Goal: Book appointment/travel/reservation

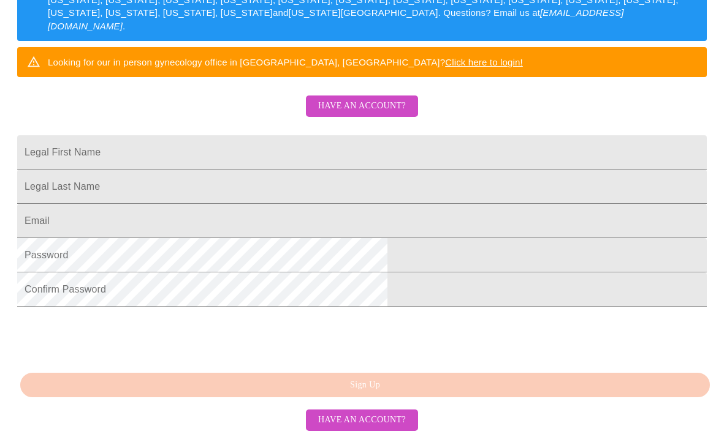
scroll to position [322, 0]
click at [211, 135] on input "Legal First Name" at bounding box center [361, 152] width 689 height 34
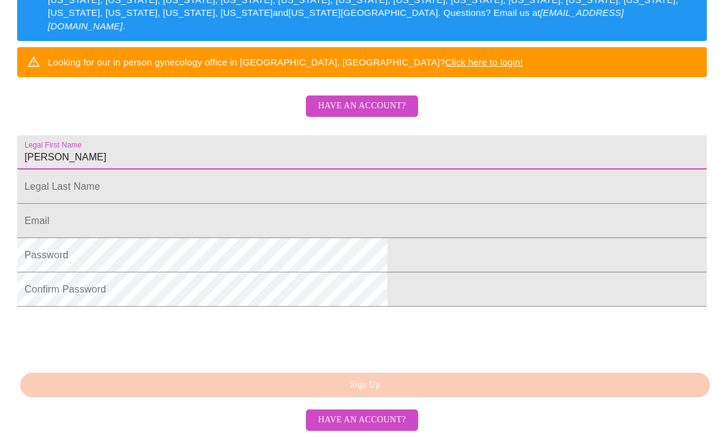
type input "[PERSON_NAME]"
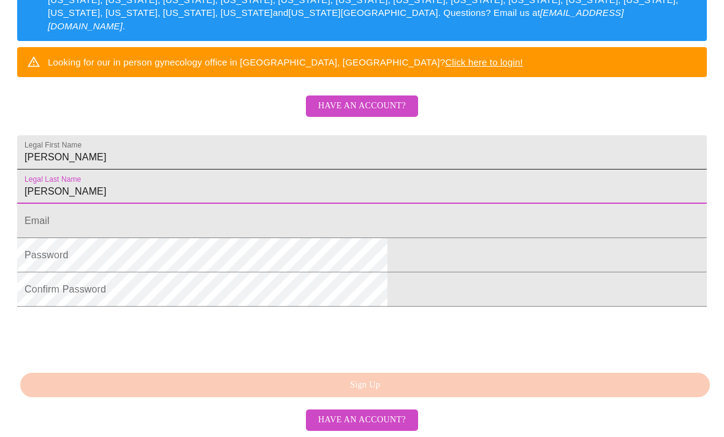
type input "[PERSON_NAME]"
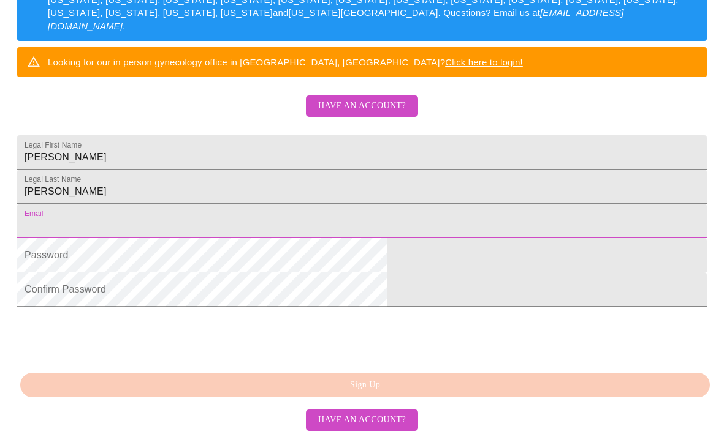
type input "[EMAIL_ADDRESS][DOMAIN_NAME]"
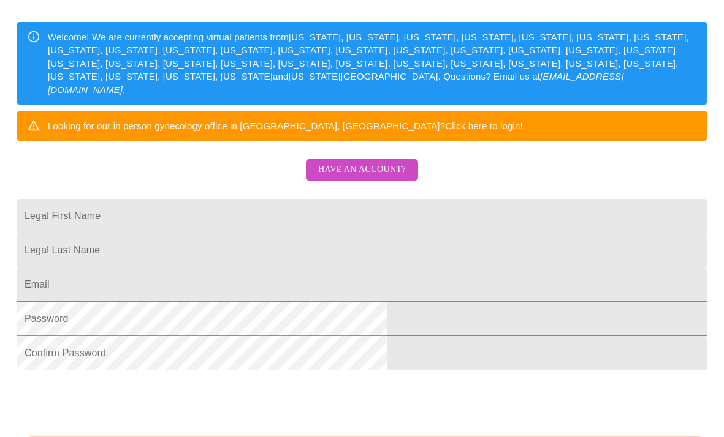
scroll to position [184, 0]
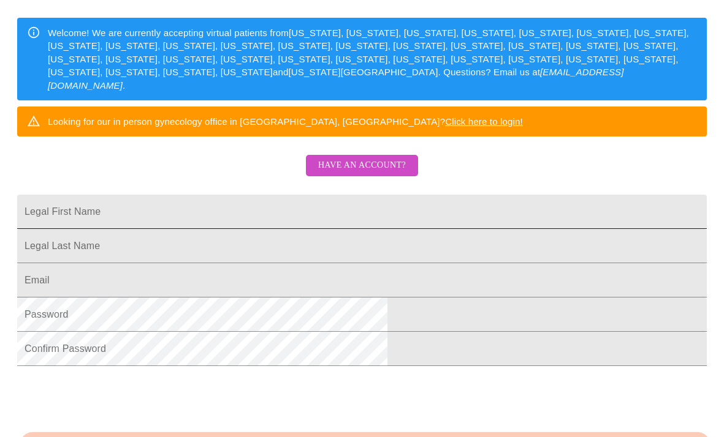
click at [227, 229] on input "Legal First Name" at bounding box center [361, 212] width 689 height 34
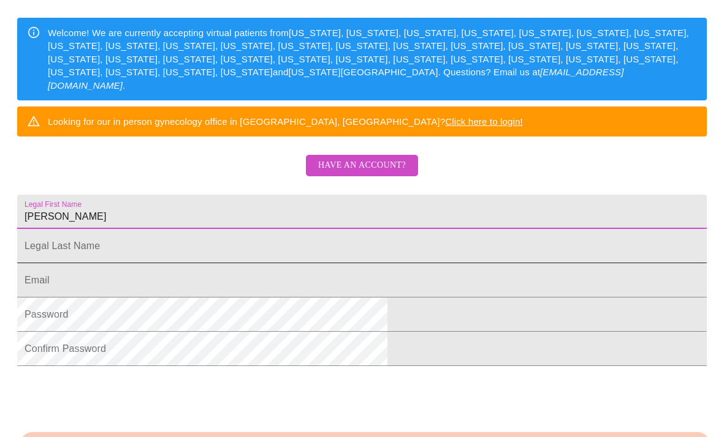
type input "[PERSON_NAME]"
click at [212, 263] on input "Legal First Name" at bounding box center [361, 246] width 689 height 34
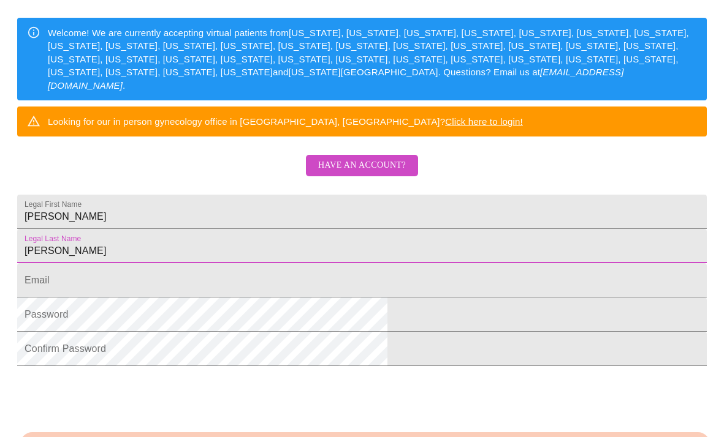
type input "[PERSON_NAME]"
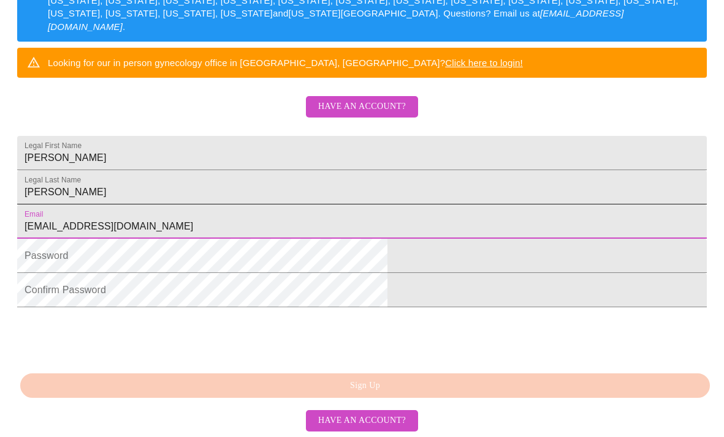
scroll to position [243, 0]
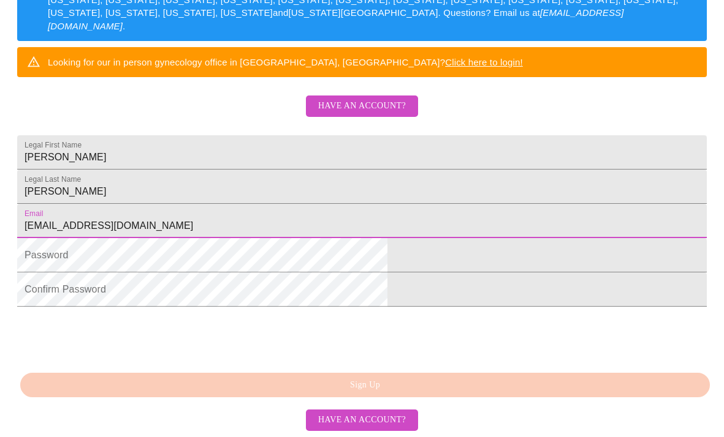
type input "[EMAIL_ADDRESS][DOMAIN_NAME]"
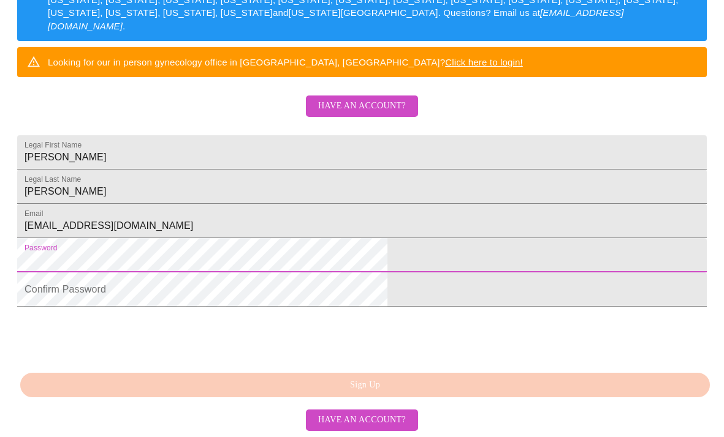
scroll to position [322, 0]
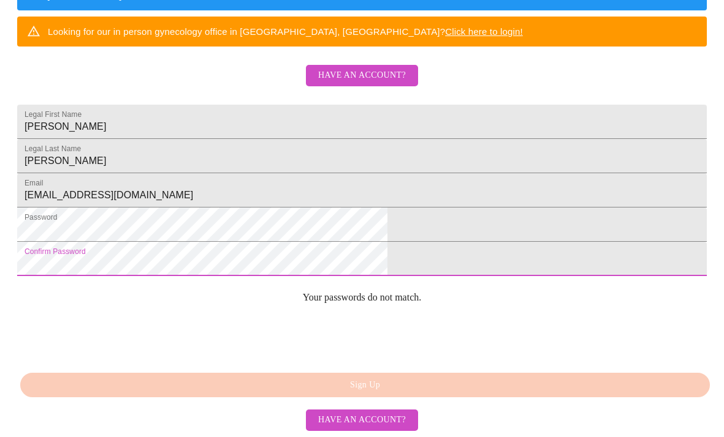
click at [197, 256] on div "MyMenopauseRx Sign Up Welcome! We are currently accepting virtual patients from…" at bounding box center [362, 37] width 714 height 437
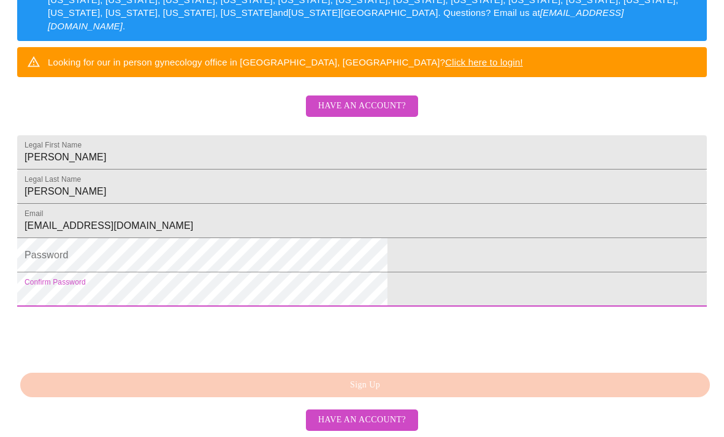
click at [345, 287] on div "MyMenopauseRx Sign Up Welcome! We are currently accepting virtual patients from…" at bounding box center [362, 67] width 714 height 437
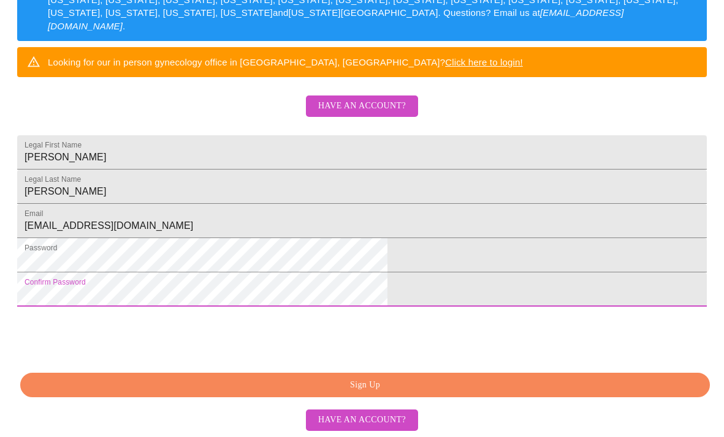
click at [260, 392] on span "Sign Up" at bounding box center [364, 385] width 661 height 15
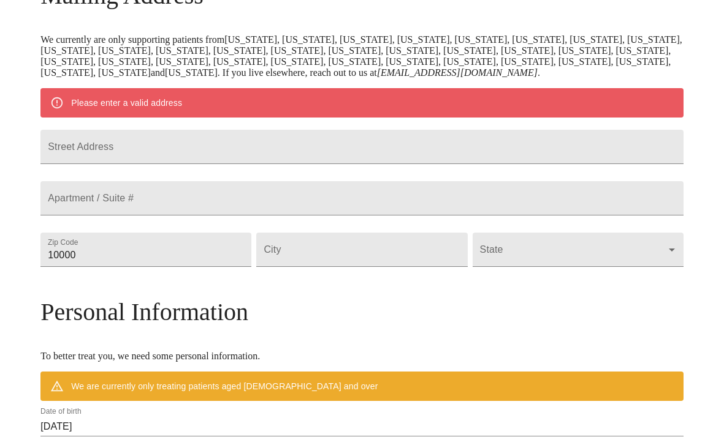
scroll to position [222, 0]
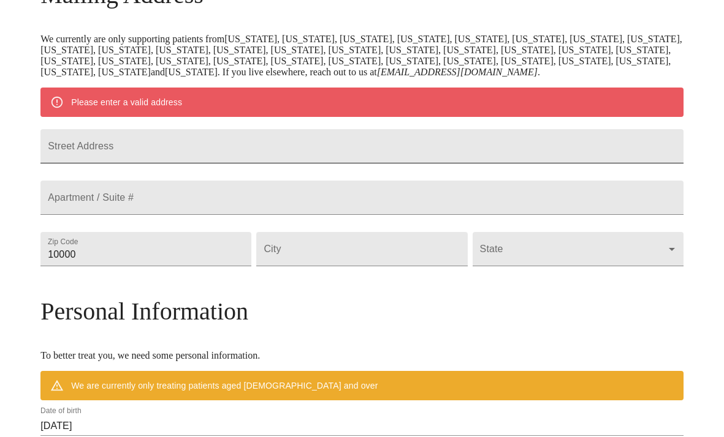
click at [153, 164] on input "Street Address" at bounding box center [361, 146] width 643 height 34
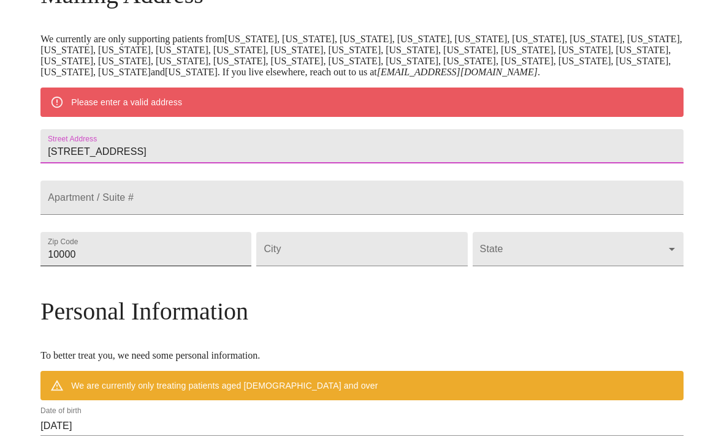
type input "[STREET_ADDRESS]"
click at [133, 267] on input "10000" at bounding box center [145, 249] width 211 height 34
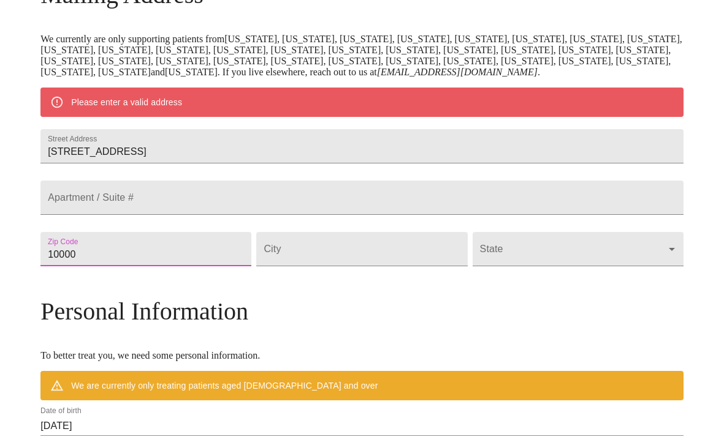
click at [142, 267] on input "10000" at bounding box center [145, 249] width 211 height 34
type input "78640"
click at [305, 267] on input "Street Address" at bounding box center [361, 249] width 211 height 34
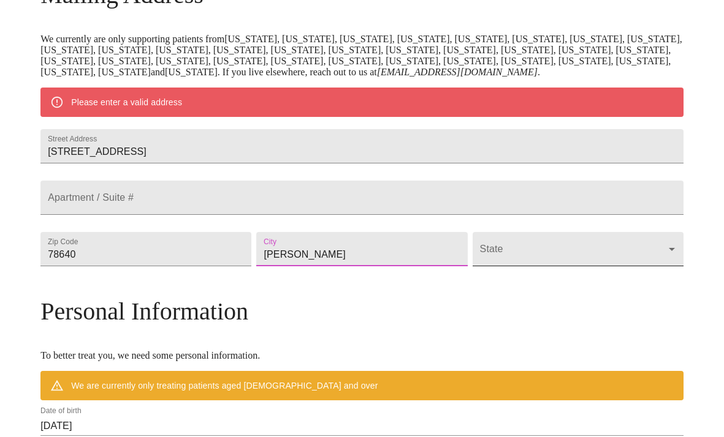
type input "[PERSON_NAME]"
click at [595, 310] on body "MyMenopauseRx Welcome to MyMenopauseRx Since it's your first time here, you'll …" at bounding box center [362, 266] width 714 height 966
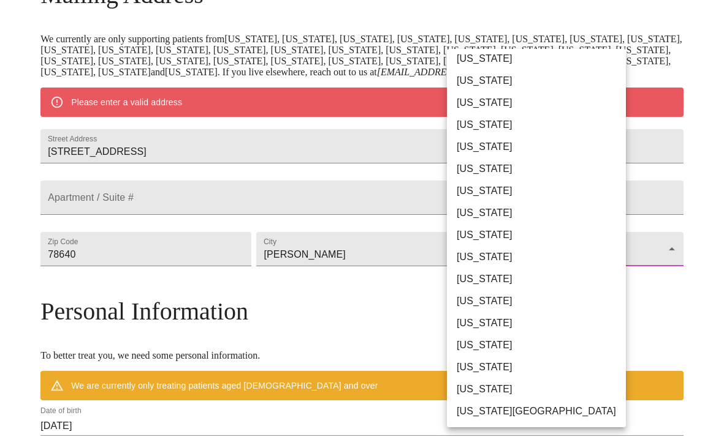
scroll to position [756, 0]
click at [463, 233] on li "[US_STATE]" at bounding box center [536, 235] width 179 height 22
type input "[US_STATE]"
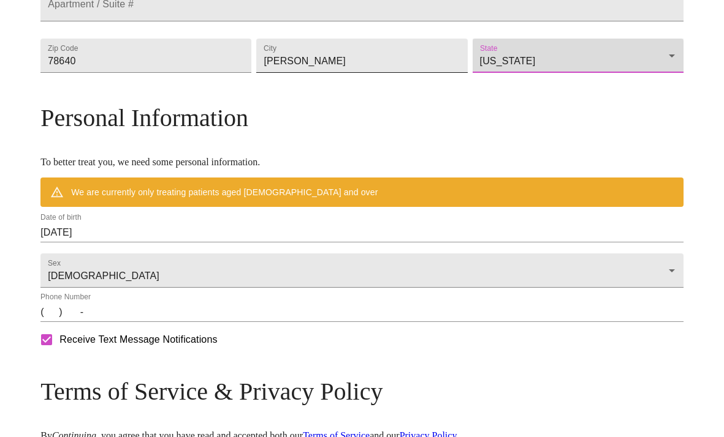
scroll to position [417, 0]
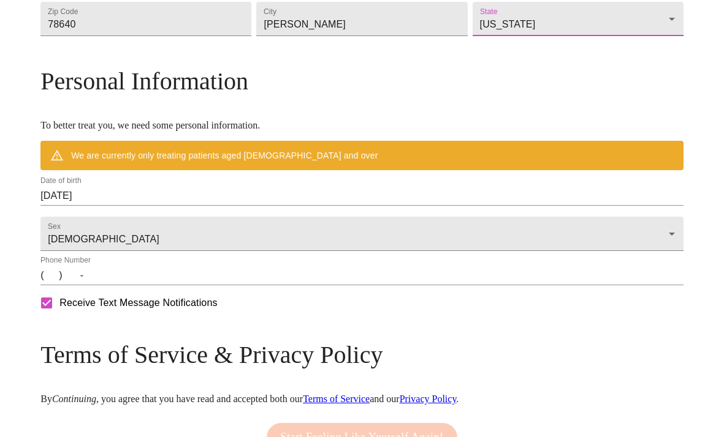
click at [165, 206] on input "[DATE]" at bounding box center [361, 196] width 643 height 20
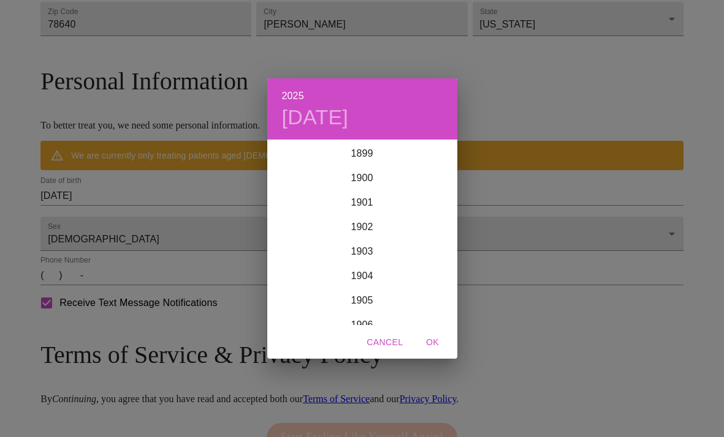
click at [165, 255] on div "2025 [DATE] 1900 1901 1902 1903 1904 1905 1906 1907 1908 1909 1910 1911 1912 19…" at bounding box center [362, 218] width 724 height 437
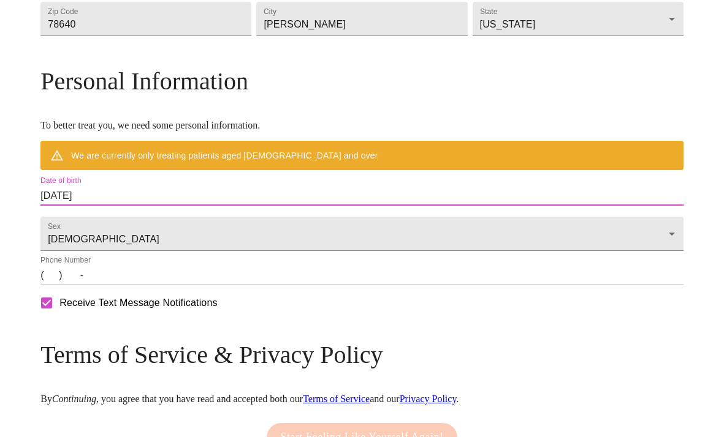
click at [165, 206] on input "[DATE]" at bounding box center [361, 196] width 643 height 20
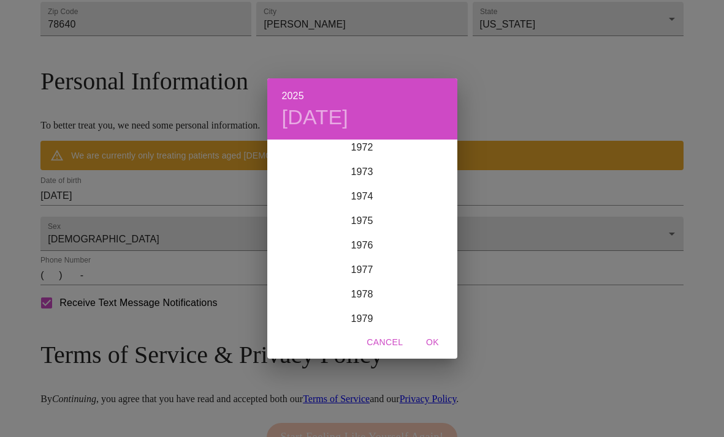
scroll to position [1896, 0]
click at [361, 191] on div "1978" at bounding box center [362, 193] width 190 height 25
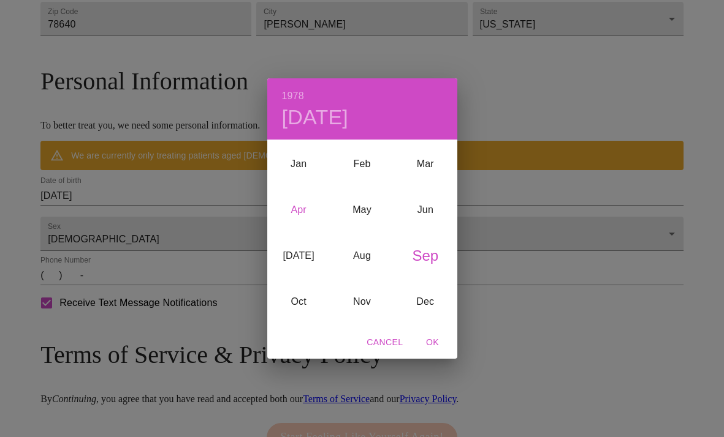
click at [298, 210] on div "Apr" at bounding box center [298, 210] width 63 height 46
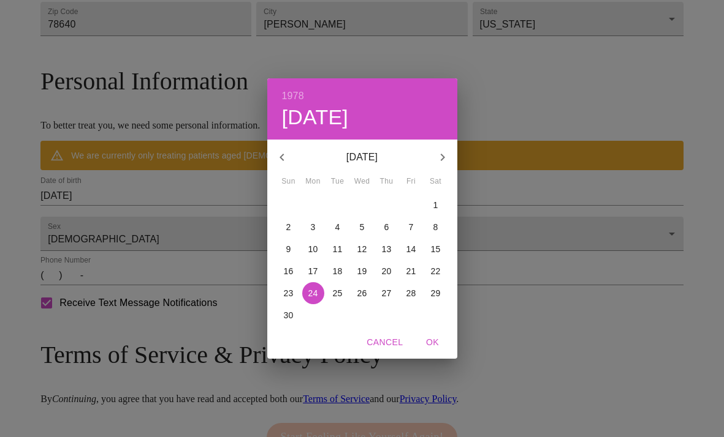
click at [412, 270] on p "21" at bounding box center [411, 271] width 10 height 12
click at [433, 339] on span "OK" at bounding box center [432, 342] width 29 height 15
type input "[DATE]"
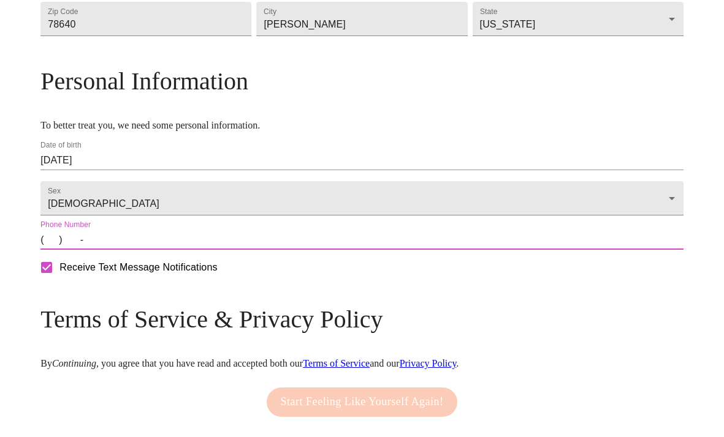
click at [123, 250] on input "(   )    -" at bounding box center [361, 240] width 643 height 20
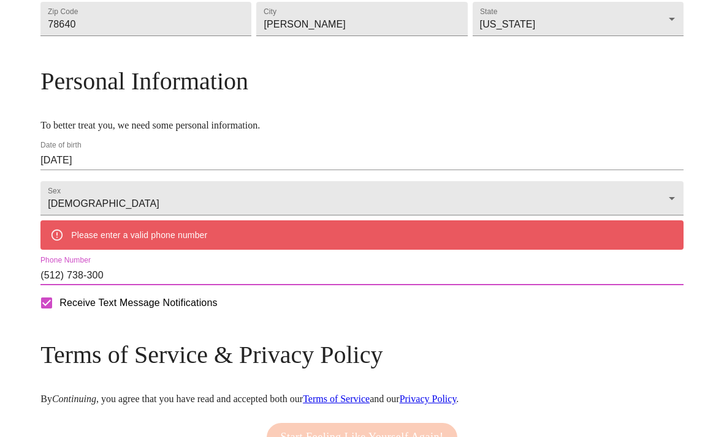
type input "[PHONE_NUMBER]"
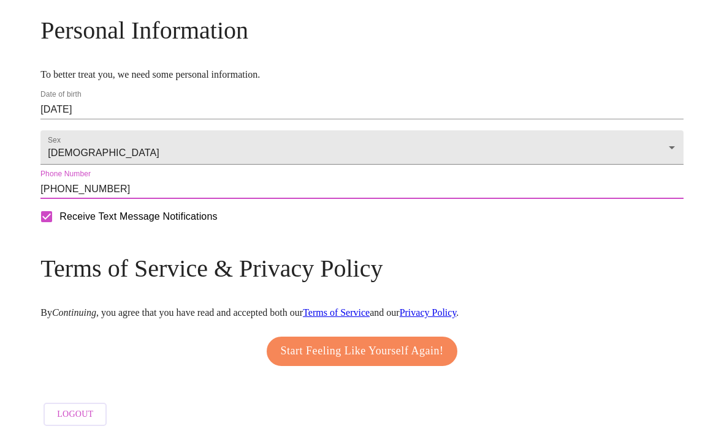
scroll to position [535, 0]
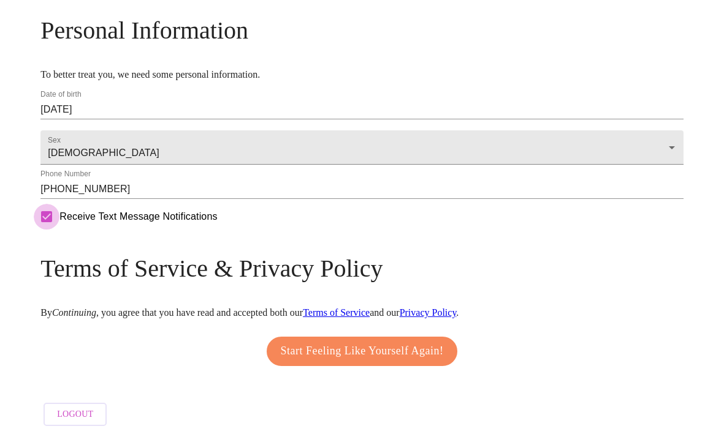
click at [59, 225] on input "Receive Text Message Notifications" at bounding box center [47, 217] width 26 height 26
checkbox input "false"
click at [328, 350] on span "Start Feeling Like Yourself Again!" at bounding box center [362, 352] width 163 height 20
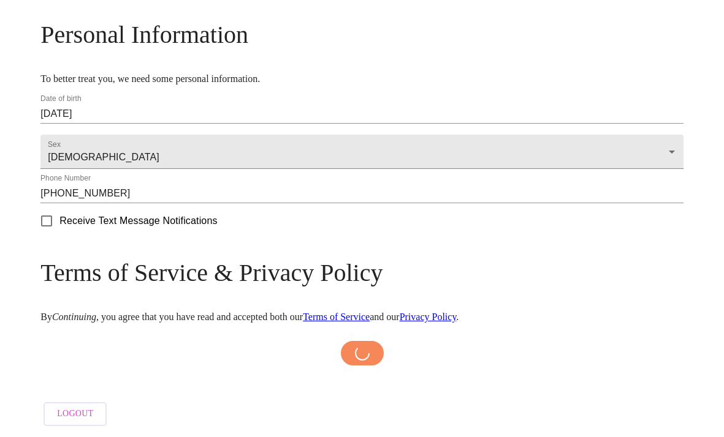
scroll to position [531, 0]
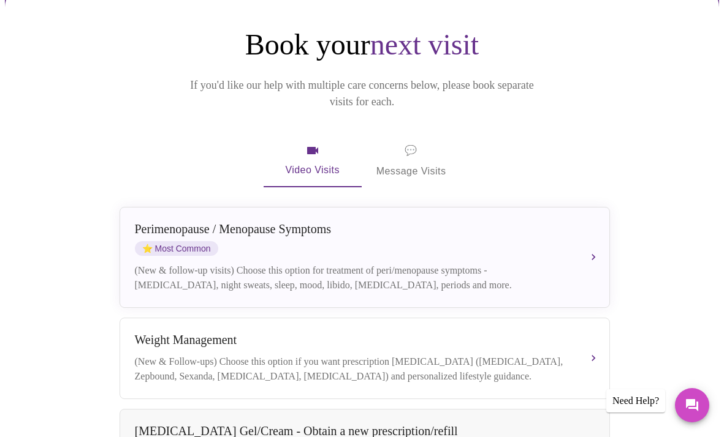
scroll to position [132, 0]
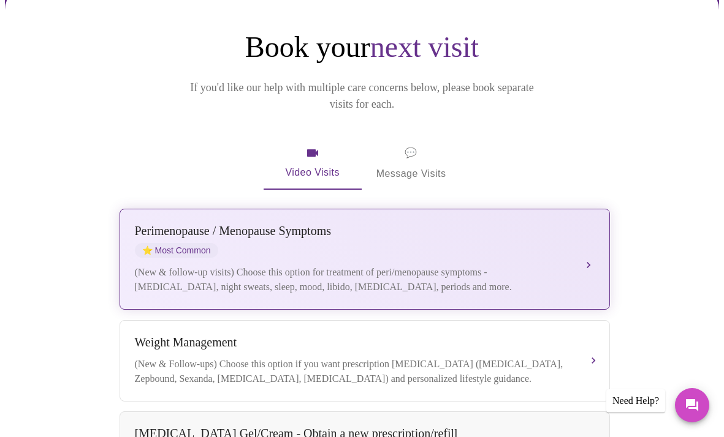
click at [526, 224] on div "[MEDICAL_DATA] / Menopause Symptoms ⭐ Most Common" at bounding box center [352, 241] width 435 height 34
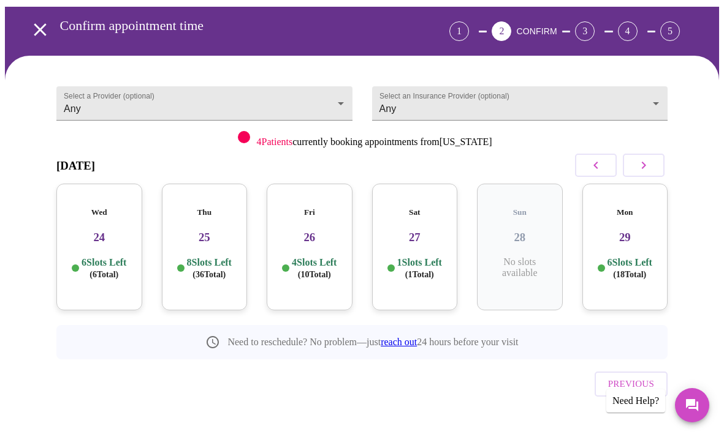
click at [213, 233] on div "Thu 25 8 Slots Left ( 36 Total)" at bounding box center [205, 247] width 86 height 127
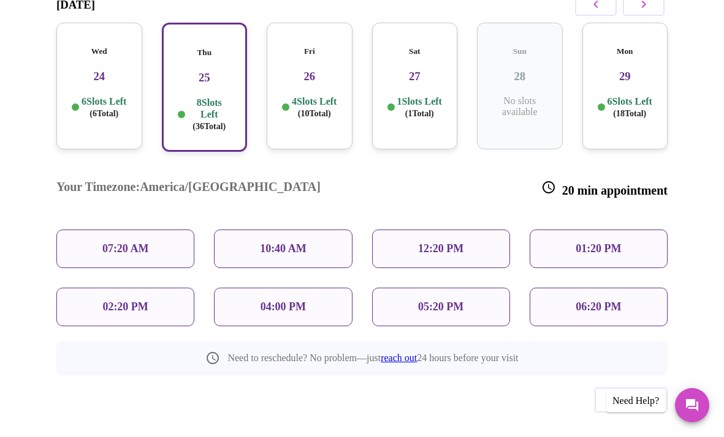
scroll to position [222, 0]
click at [602, 243] on p "01:20 PM" at bounding box center [597, 249] width 45 height 13
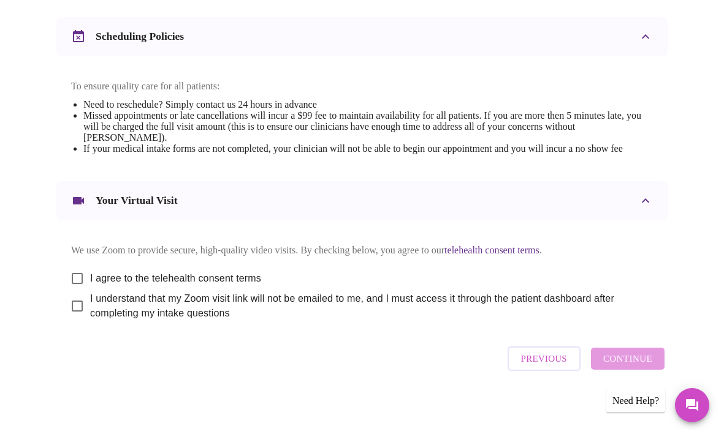
scroll to position [515, 0]
click at [71, 275] on input "I agree to the telehealth consent terms" at bounding box center [77, 279] width 26 height 26
checkbox input "true"
click at [72, 306] on input "I understand that my Zoom visit link will not be emailed to me, and I must acce…" at bounding box center [77, 307] width 26 height 26
checkbox input "true"
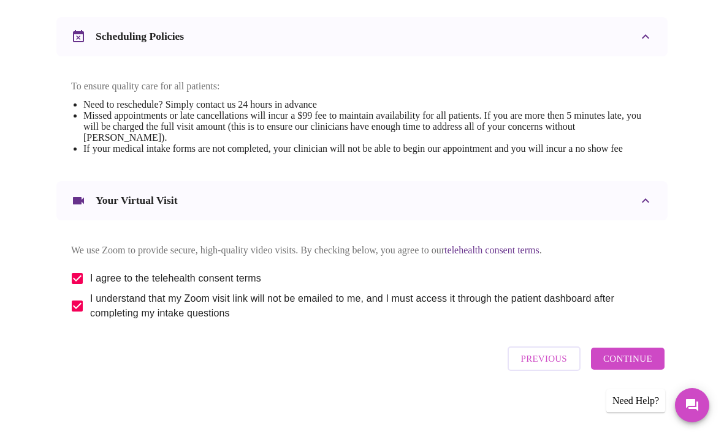
click at [624, 361] on span "Continue" at bounding box center [627, 359] width 49 height 16
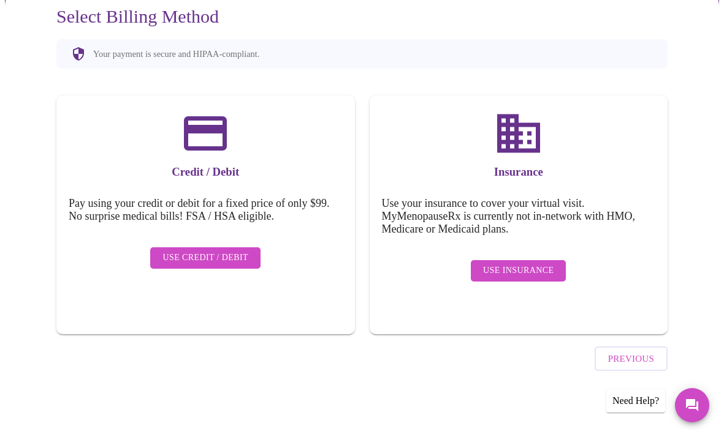
scroll to position [101, 0]
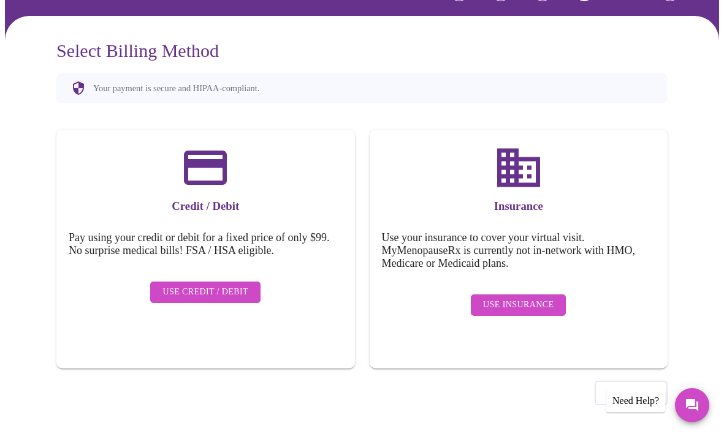
click at [529, 298] on span "Use Insurance" at bounding box center [518, 305] width 70 height 15
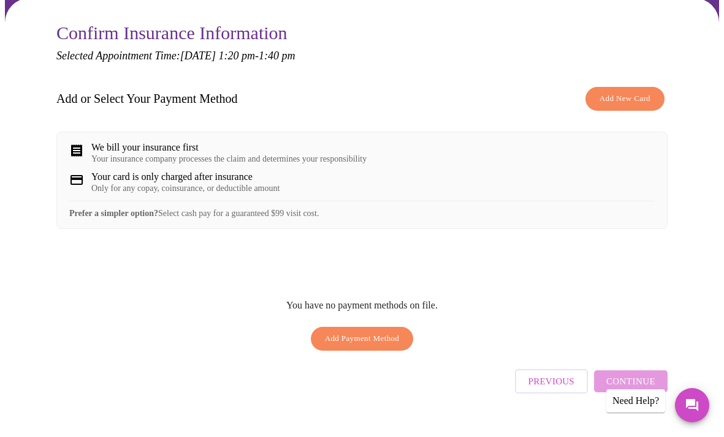
scroll to position [44, 0]
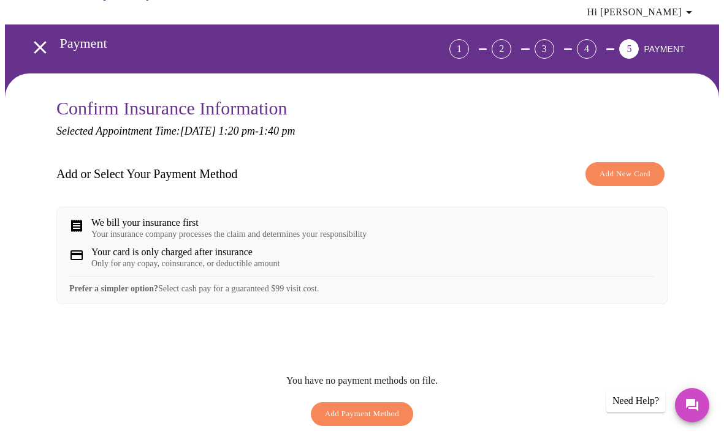
click at [640, 165] on button "Add New Card" at bounding box center [624, 174] width 79 height 24
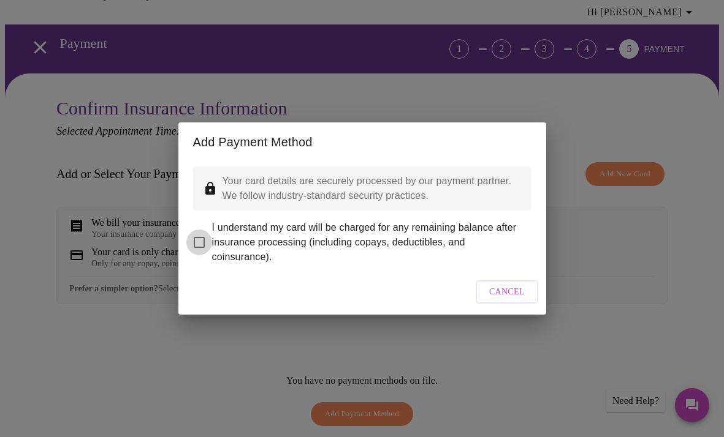
click at [201, 233] on input "I understand my card will be charged for any remaining balance after insurance …" at bounding box center [199, 243] width 26 height 26
checkbox input "true"
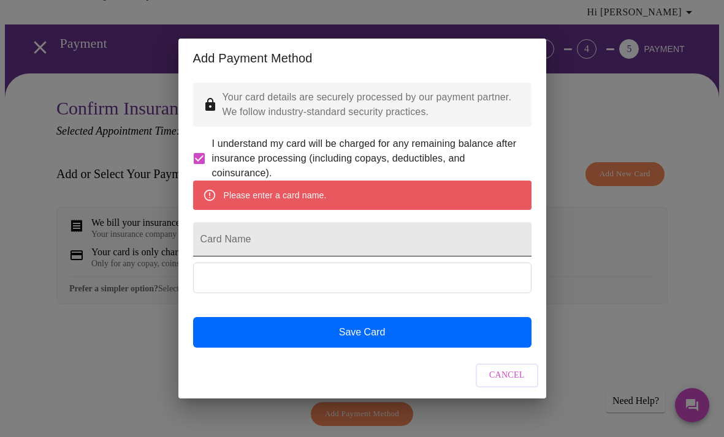
click at [222, 245] on input "Card Name" at bounding box center [362, 239] width 338 height 34
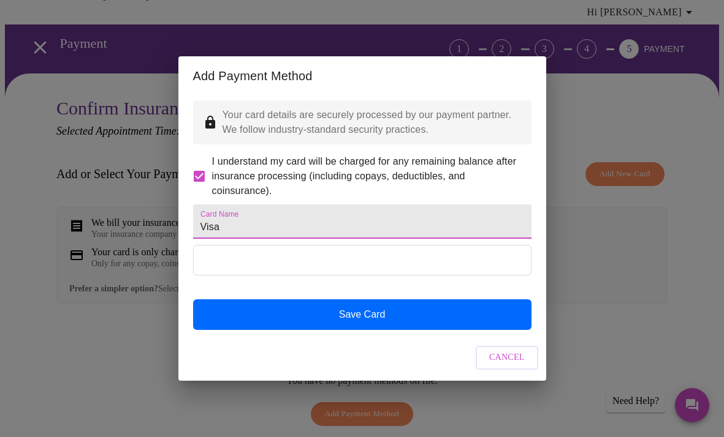
type input "Visa"
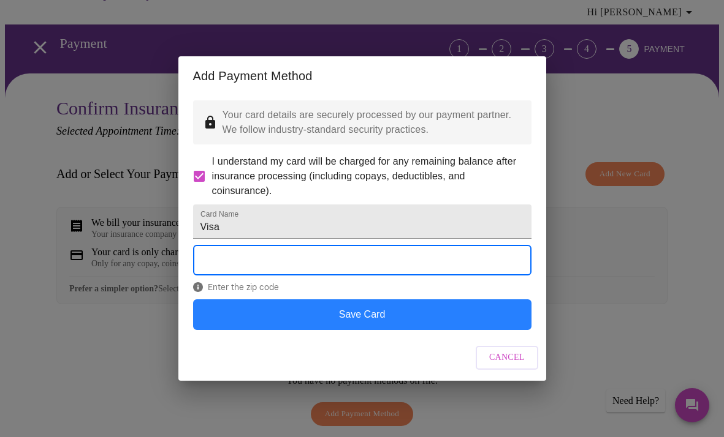
click at [249, 330] on button "Save Card" at bounding box center [362, 315] width 338 height 31
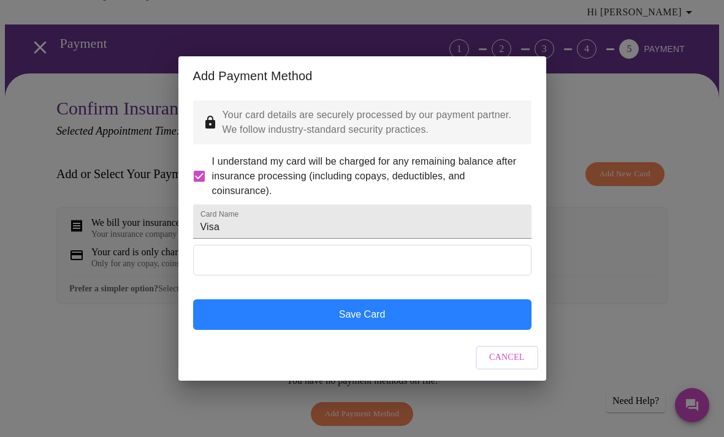
scroll to position [0, 0]
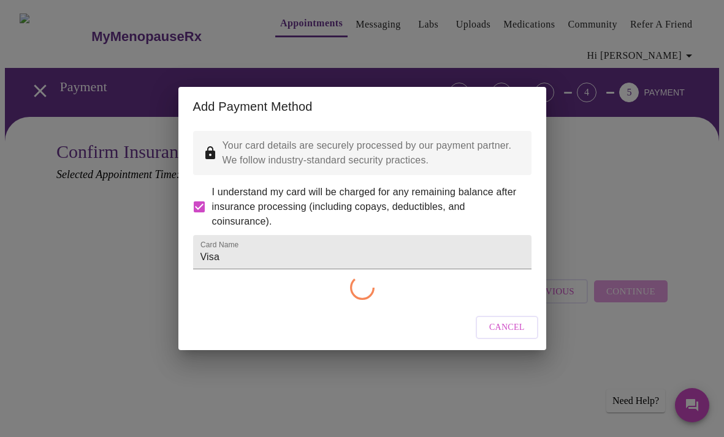
checkbox input "false"
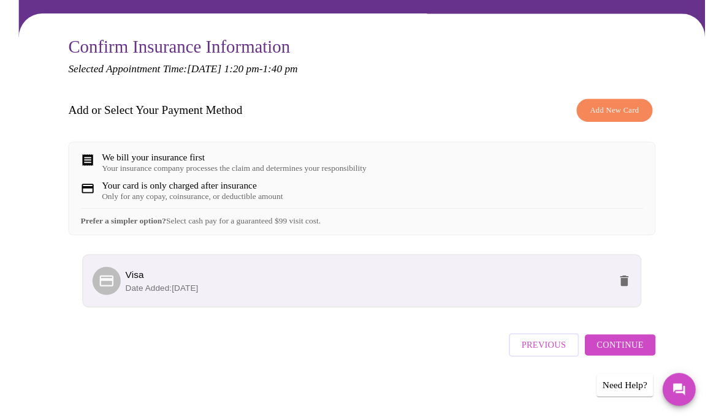
scroll to position [113, 0]
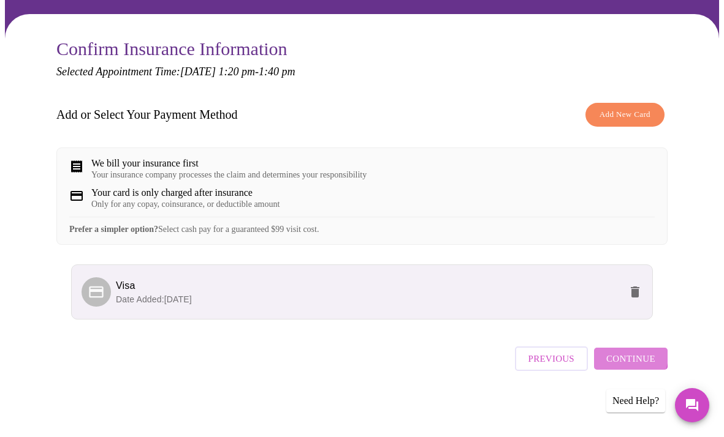
click at [630, 361] on span "Continue" at bounding box center [630, 359] width 49 height 16
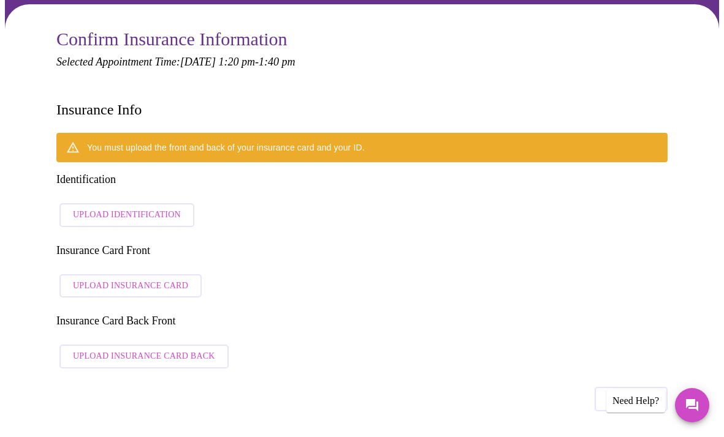
click at [143, 208] on span "Upload Identification" at bounding box center [127, 215] width 108 height 15
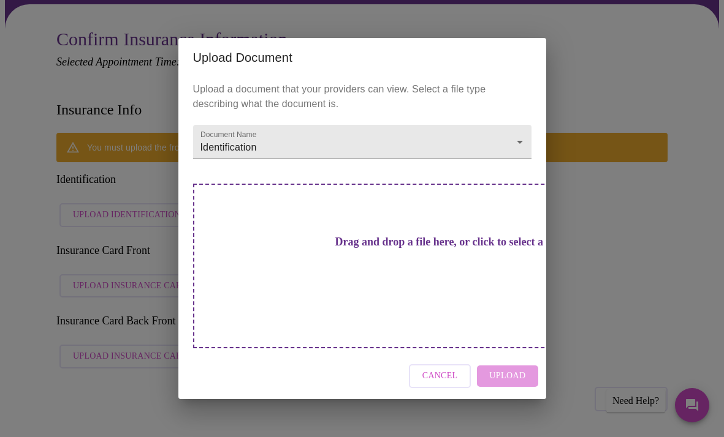
click at [373, 29] on div "Upload Document Upload a document that your providers can view. Select a file t…" at bounding box center [362, 218] width 724 height 437
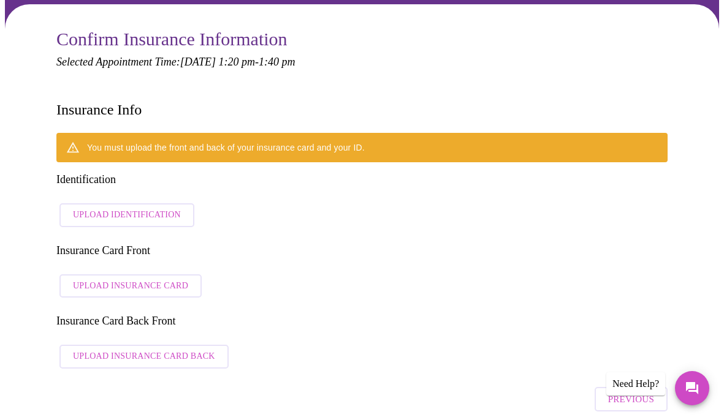
click at [122, 208] on span "Upload Identification" at bounding box center [127, 215] width 108 height 15
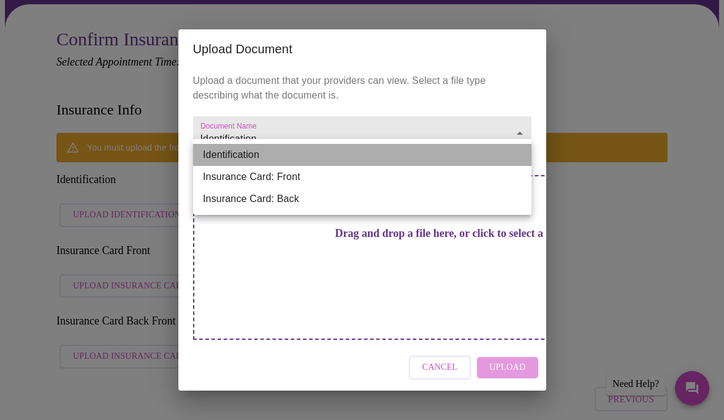
click at [522, 154] on li "Identification" at bounding box center [362, 155] width 338 height 22
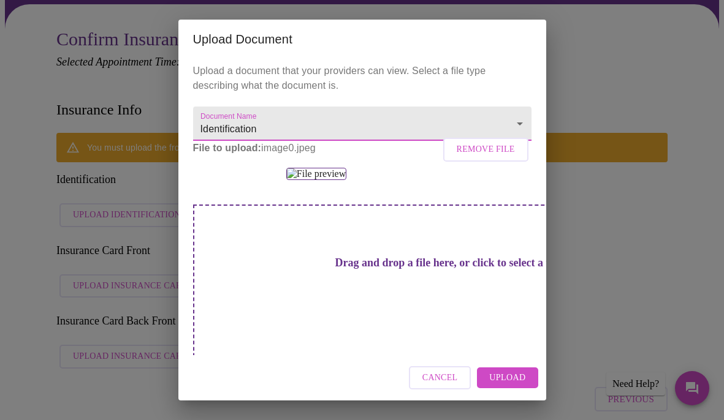
click at [507, 375] on span "Upload" at bounding box center [507, 378] width 36 height 15
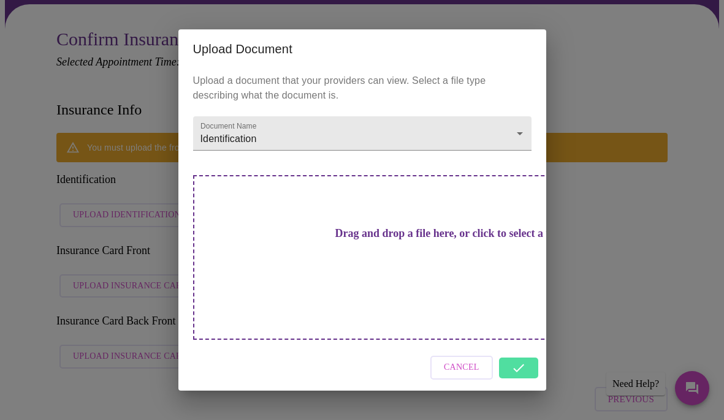
click at [510, 345] on div "Cancel" at bounding box center [362, 368] width 368 height 46
click at [464, 360] on span "Cancel" at bounding box center [462, 367] width 36 height 15
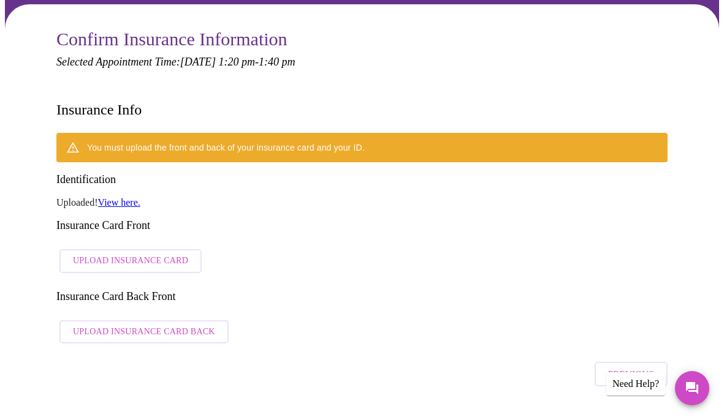
click at [169, 254] on span "Upload Insurance Card" at bounding box center [130, 261] width 115 height 15
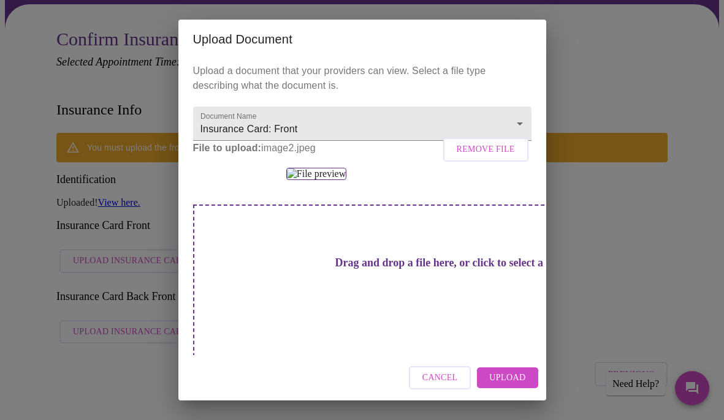
click at [513, 377] on span "Upload" at bounding box center [507, 378] width 36 height 15
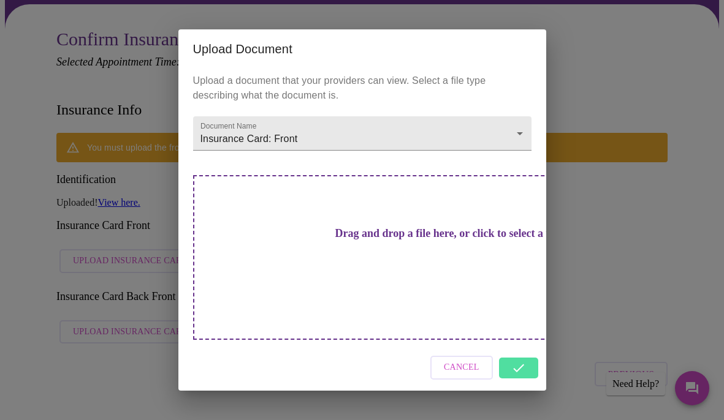
click at [515, 348] on div "Cancel" at bounding box center [362, 368] width 368 height 46
click at [581, 271] on div "Upload Document Upload a document that your providers can view. Select a file t…" at bounding box center [362, 210] width 724 height 420
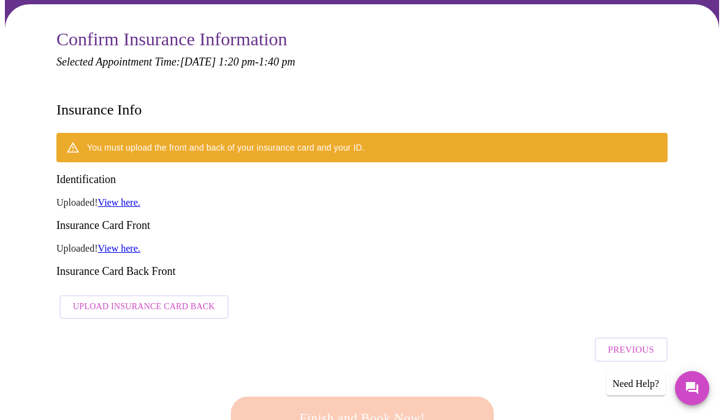
click at [176, 300] on span "Upload Insurance Card Back" at bounding box center [144, 307] width 142 height 15
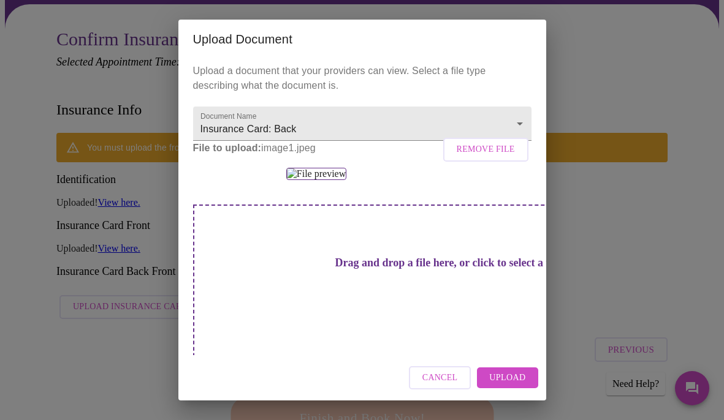
click at [514, 374] on span "Upload" at bounding box center [507, 378] width 36 height 15
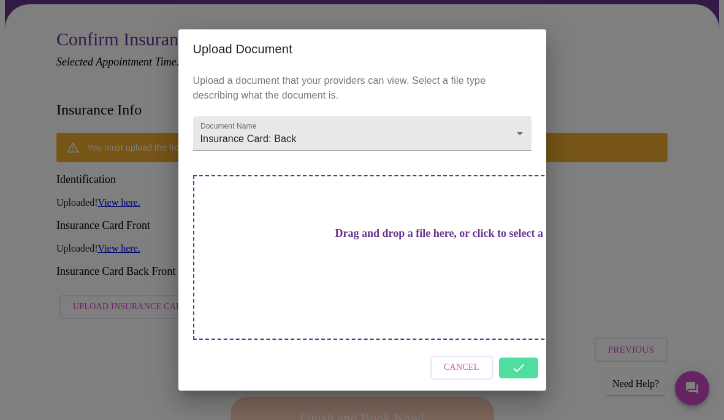
click at [583, 197] on div "Upload Document Upload a document that your providers can view. Select a file t…" at bounding box center [362, 210] width 724 height 420
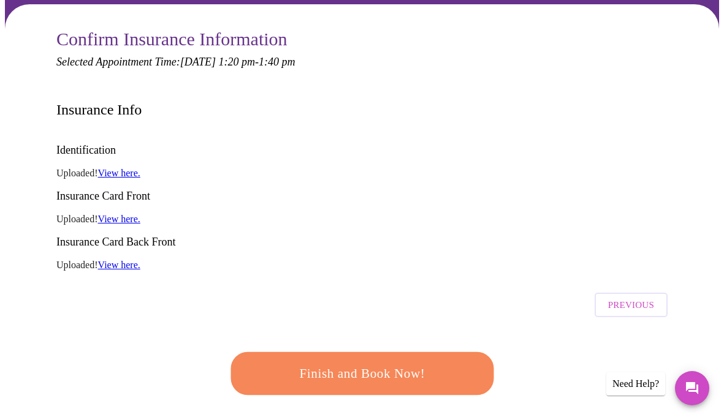
click at [360, 363] on span "Finish and Book Now!" at bounding box center [362, 374] width 227 height 23
